Goal: Task Accomplishment & Management: Use online tool/utility

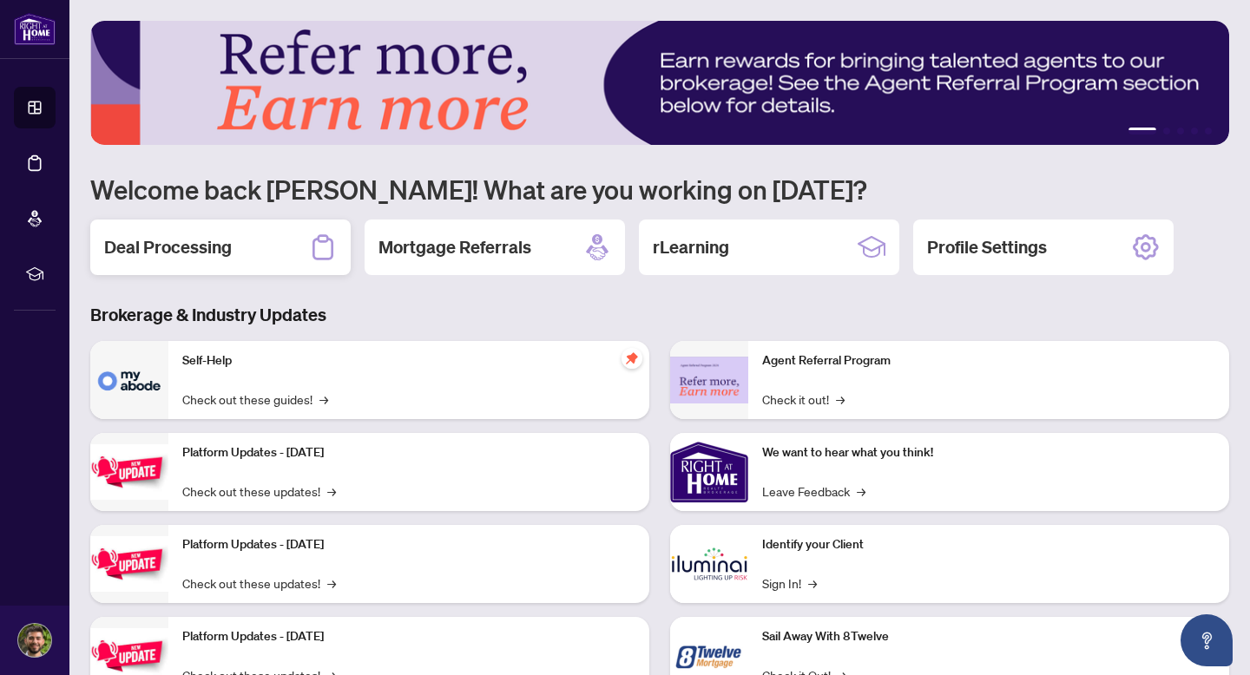
click at [259, 244] on div "Deal Processing" at bounding box center [220, 248] width 260 height 56
